Goal: Task Accomplishment & Management: Manage account settings

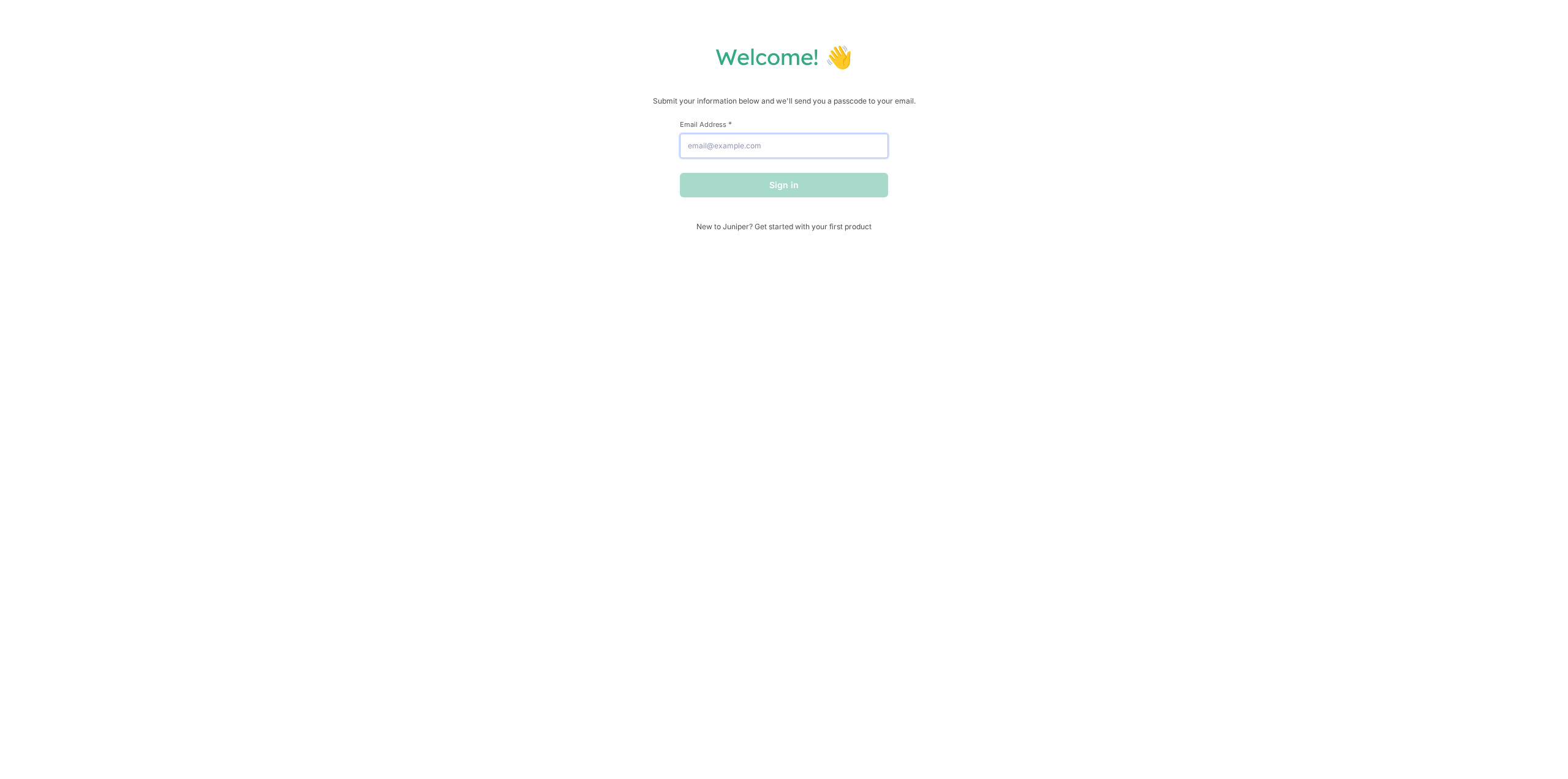
click at [763, 150] on input "Email Address *" at bounding box center [783, 146] width 208 height 25
type input "[EMAIL_ADDRESS][DOMAIN_NAME]"
click at [770, 182] on button "Sign in" at bounding box center [783, 185] width 208 height 25
click at [785, 146] on input "text" at bounding box center [783, 137] width 208 height 25
paste input "954102"
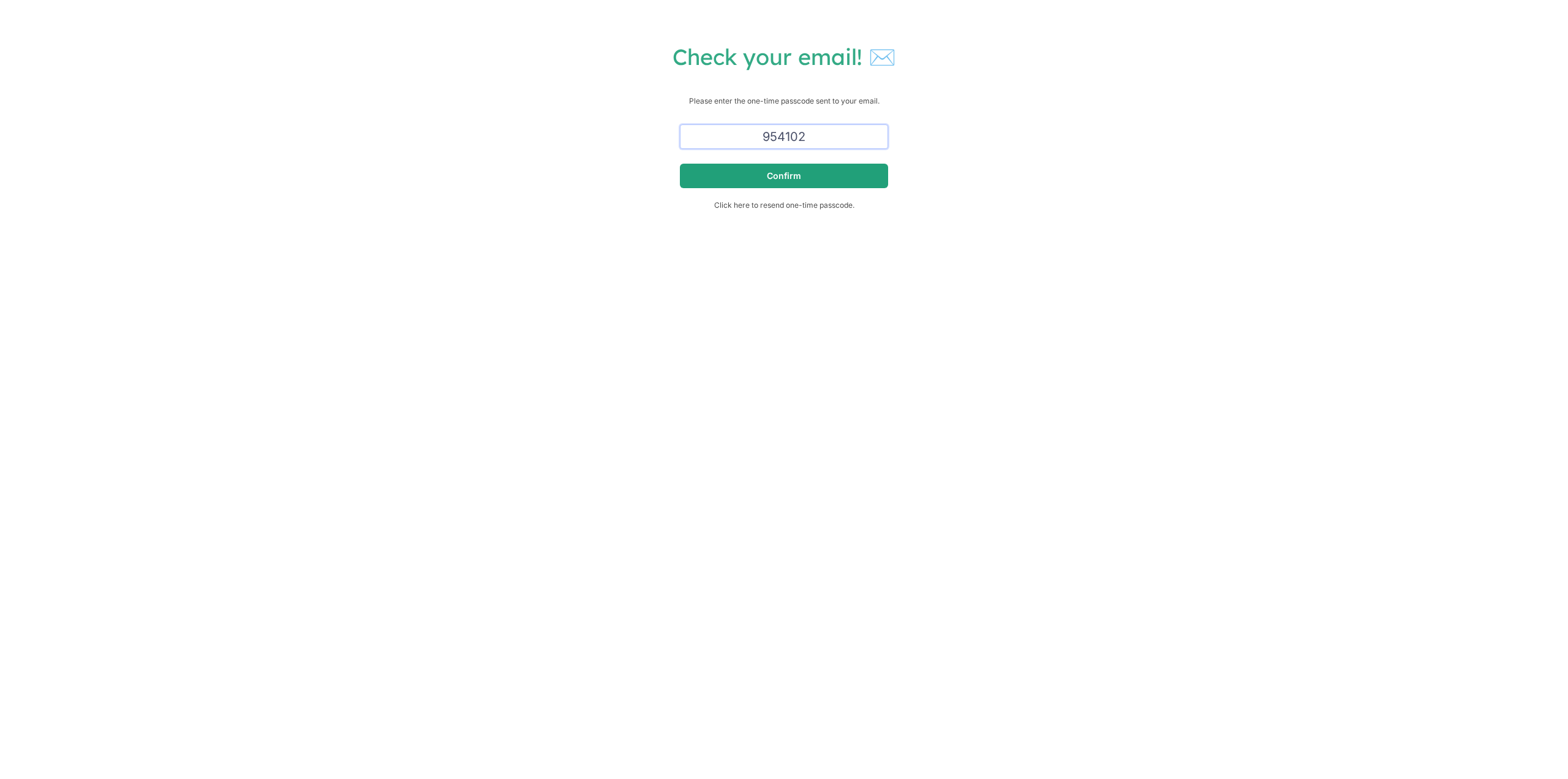
type input "954102"
click at [801, 167] on button "Confirm" at bounding box center [783, 176] width 208 height 25
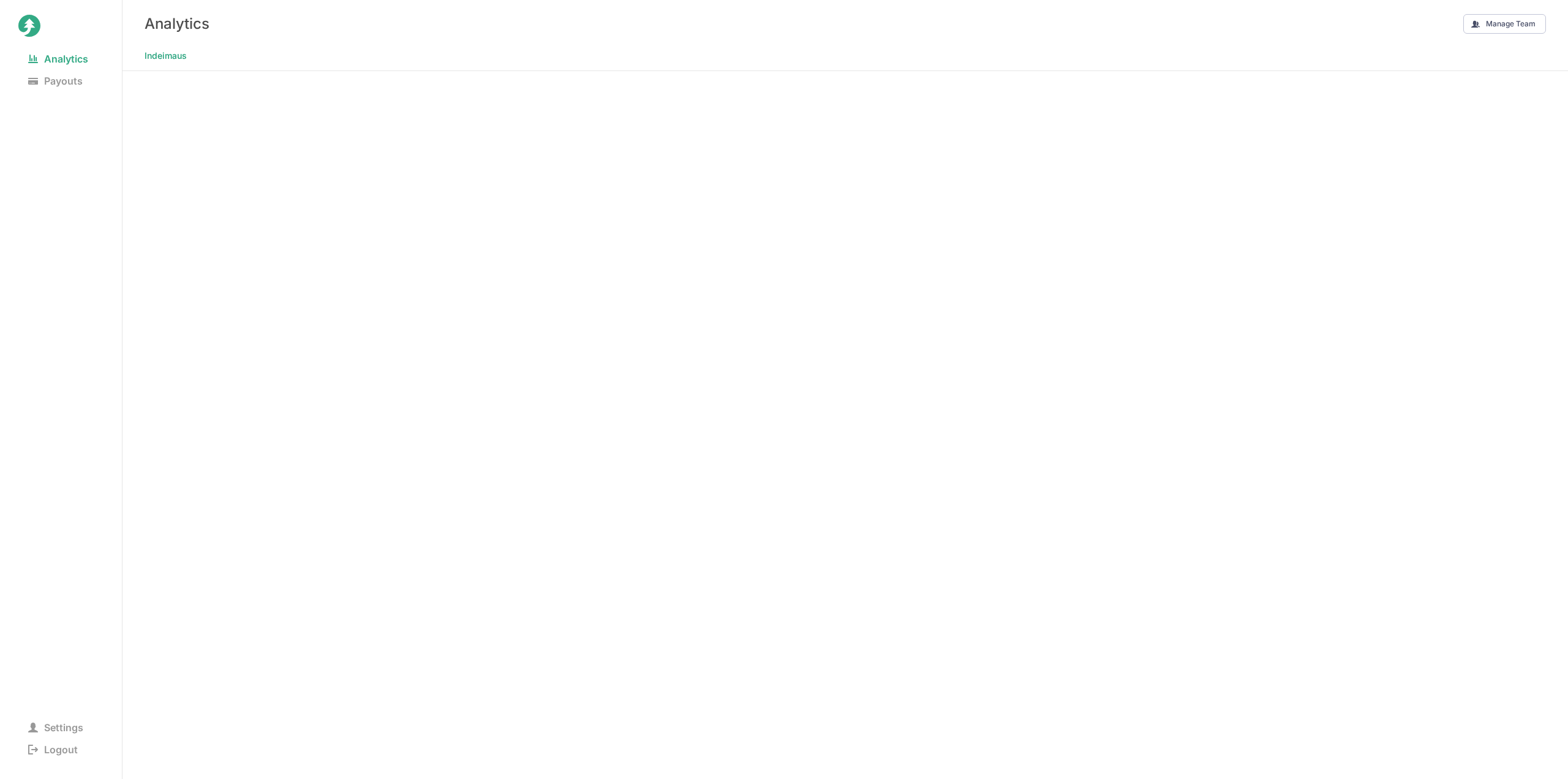
scroll to position [3, 0]
click at [74, 723] on span "Settings" at bounding box center [55, 727] width 74 height 17
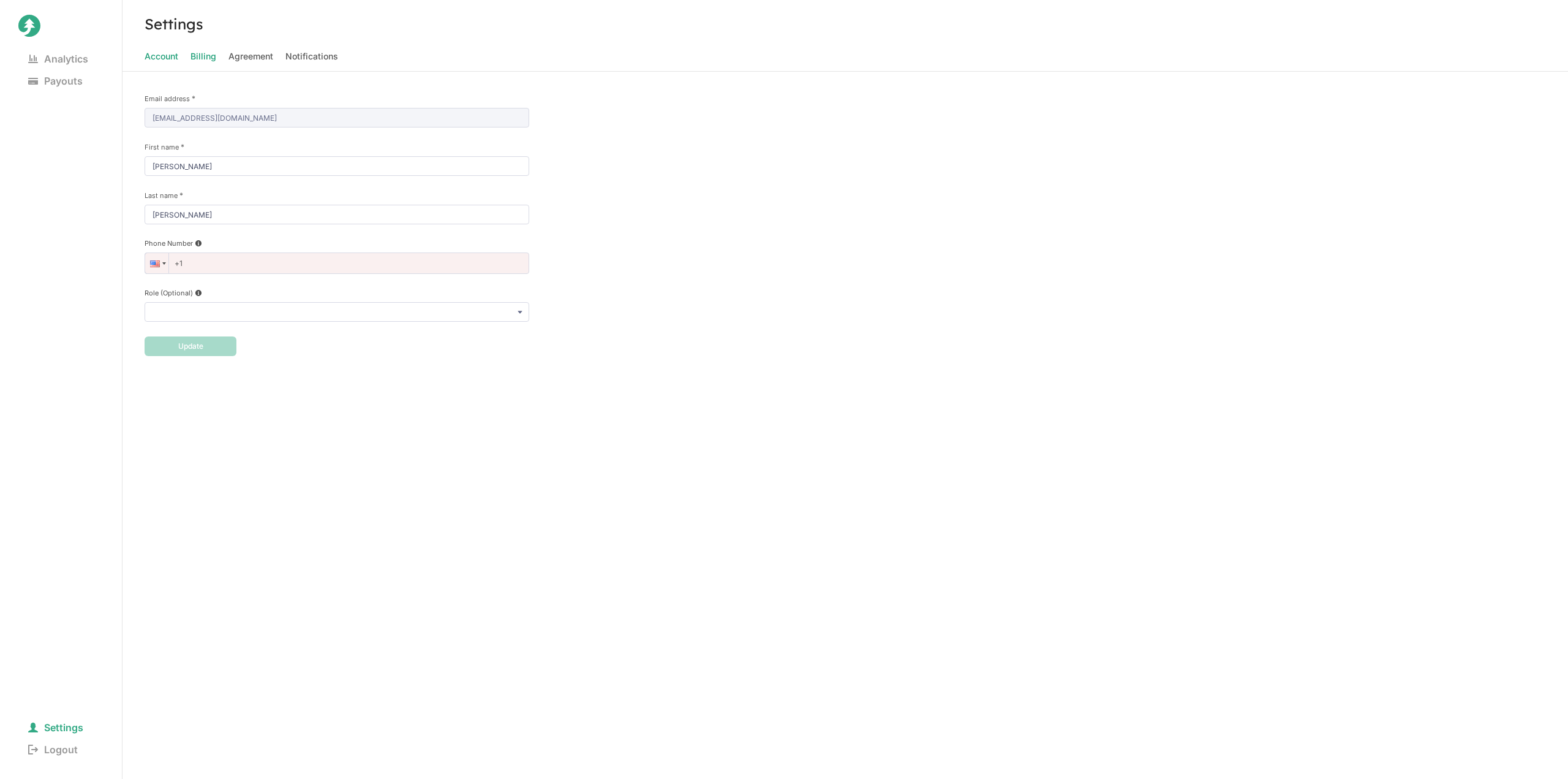
click at [203, 58] on span "Billing" at bounding box center [204, 56] width 26 height 17
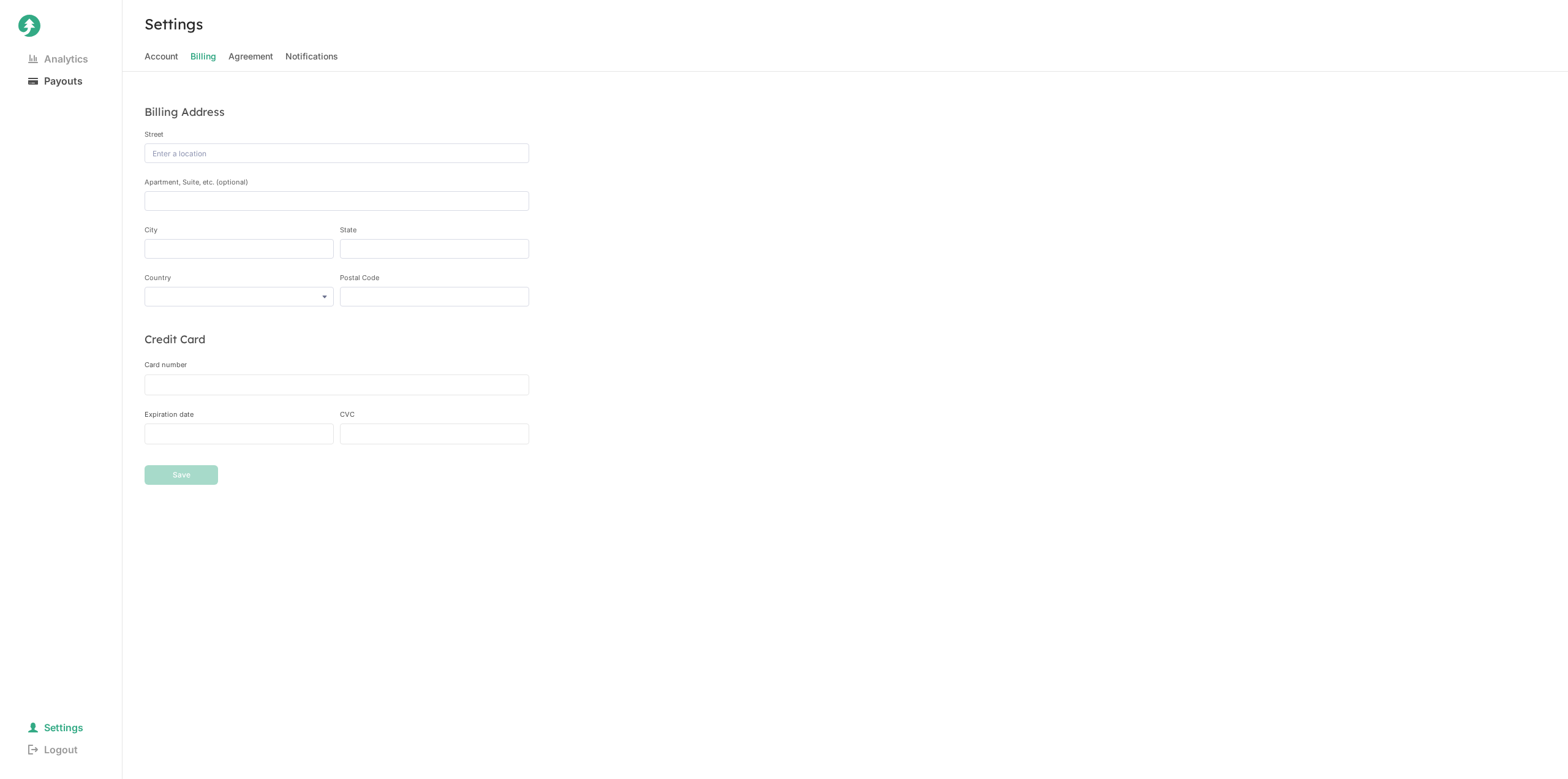
click at [62, 77] on span "Payouts" at bounding box center [55, 81] width 74 height 17
click at [68, 60] on span "Analytics" at bounding box center [58, 59] width 80 height 17
click at [751, 45] on div "Analytics Manage Team" at bounding box center [845, 23] width 1445 height 47
